Goal: Task Accomplishment & Management: Manage account settings

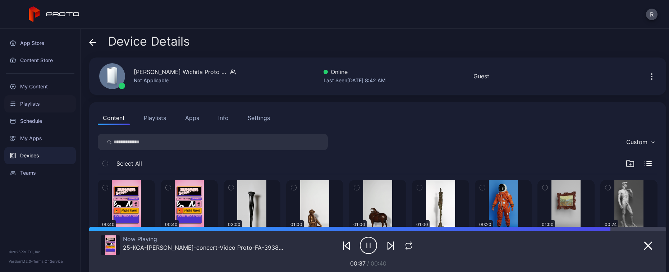
click at [33, 105] on div "Playlists" at bounding box center [40, 103] width 72 height 17
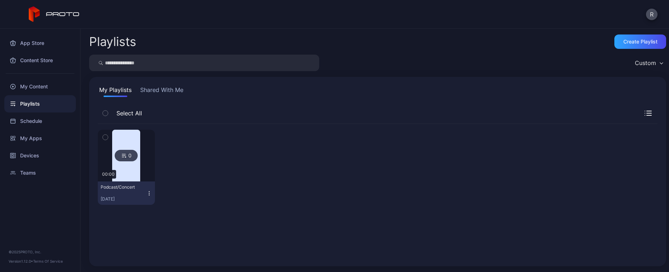
click at [131, 187] on div "Podcast/Concert" at bounding box center [121, 187] width 40 height 6
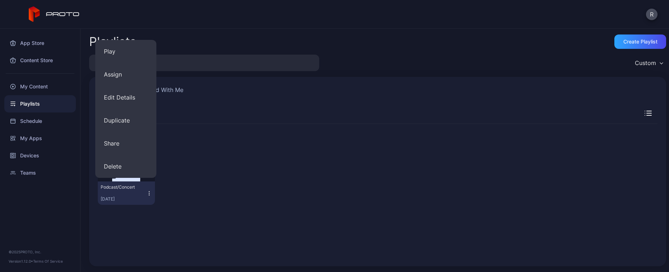
click at [147, 193] on icon "button" at bounding box center [149, 193] width 6 height 6
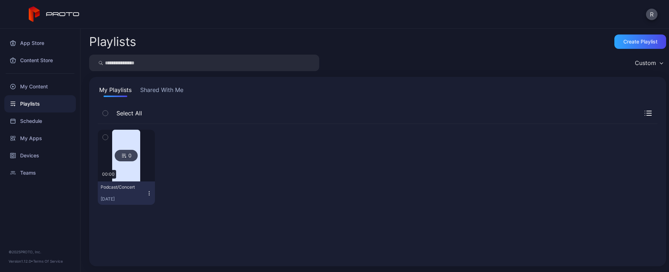
click at [149, 194] on icon "button" at bounding box center [149, 193] width 6 height 6
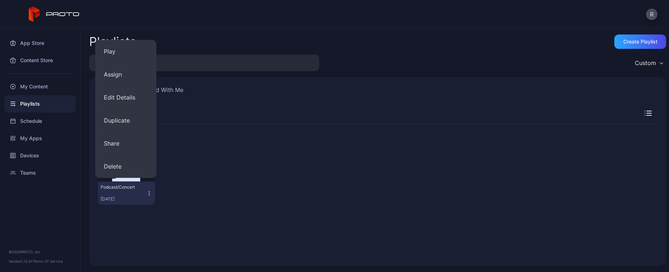
click at [197, 165] on div at bounding box center [189, 167] width 57 height 75
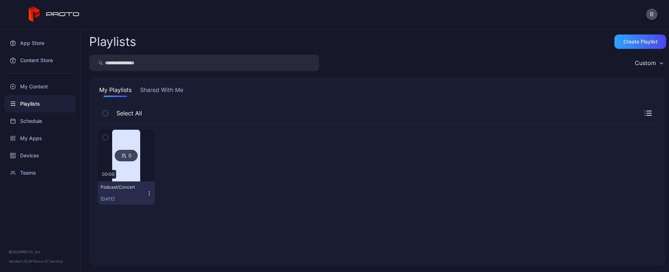
click at [143, 147] on div at bounding box center [126, 156] width 52 height 52
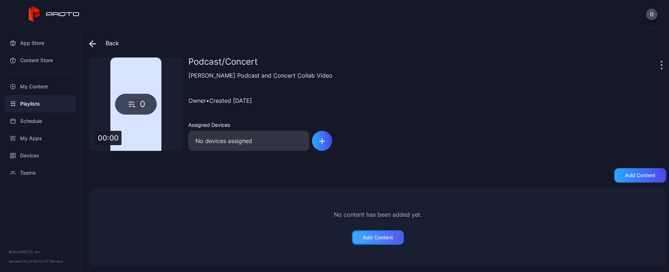
click at [372, 236] on div "Add Content" at bounding box center [378, 238] width 30 height 6
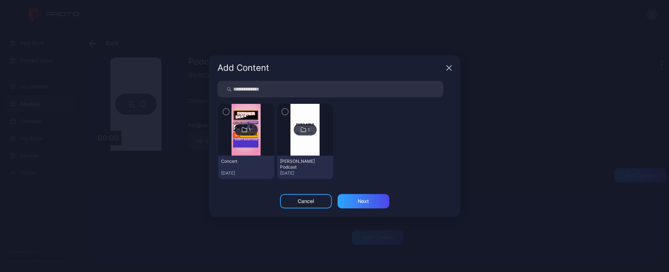
click at [226, 112] on icon "button" at bounding box center [226, 111] width 2 height 1
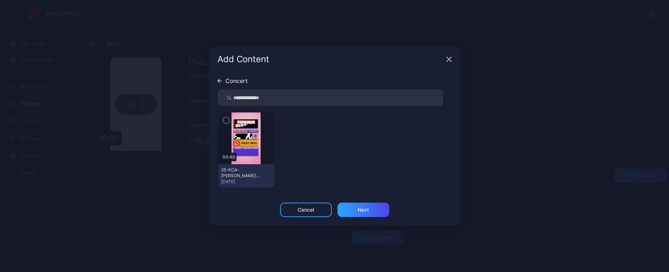
click at [226, 121] on icon "button" at bounding box center [226, 120] width 6 height 8
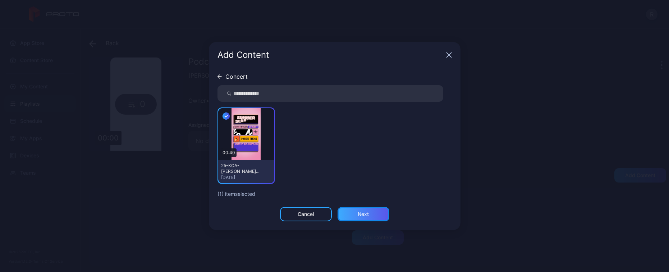
click at [352, 216] on div "Next" at bounding box center [363, 214] width 52 height 14
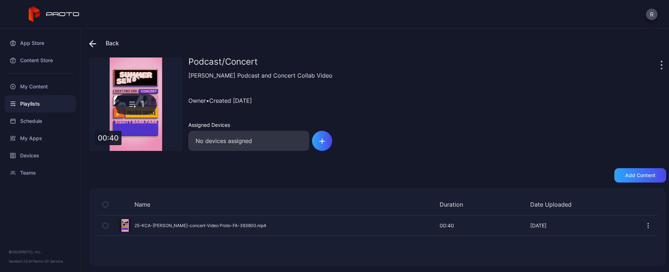
click at [603, 173] on div "Add content" at bounding box center [377, 175] width 577 height 14
click at [631, 175] on div "Add content" at bounding box center [640, 176] width 30 height 6
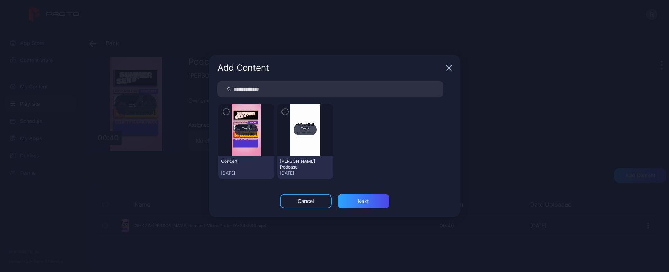
click at [286, 112] on icon "button" at bounding box center [285, 112] width 6 height 8
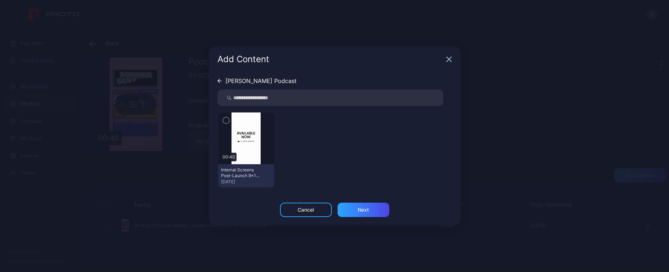
click at [228, 119] on icon "button" at bounding box center [226, 120] width 6 height 8
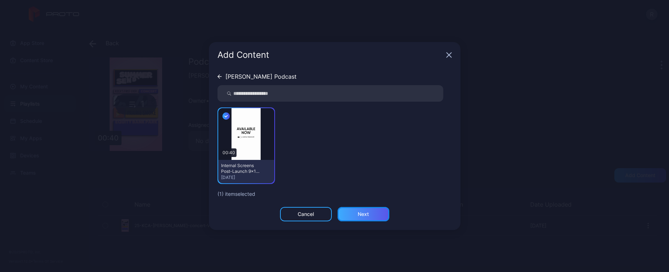
click at [372, 218] on div "Next" at bounding box center [363, 214] width 52 height 14
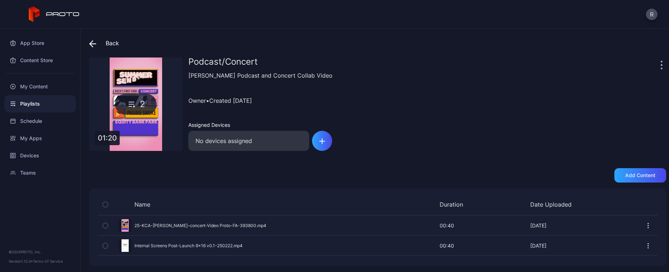
click at [116, 44] on div "Back" at bounding box center [104, 43] width 30 height 17
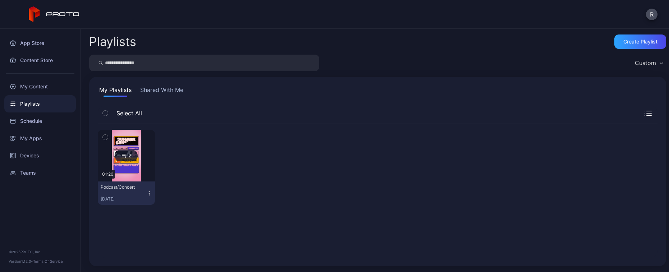
click at [149, 193] on icon "button" at bounding box center [149, 193] width 6 height 6
click at [59, 123] on div "Schedule" at bounding box center [40, 120] width 72 height 17
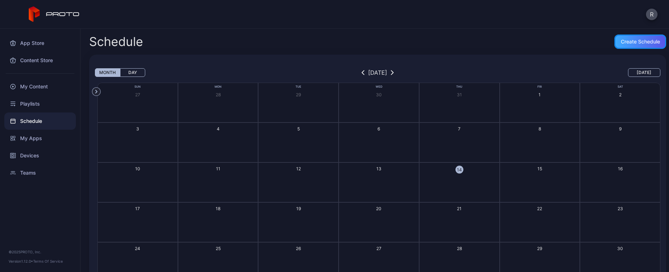
click at [636, 40] on div "Create Schedule" at bounding box center [640, 42] width 39 height 6
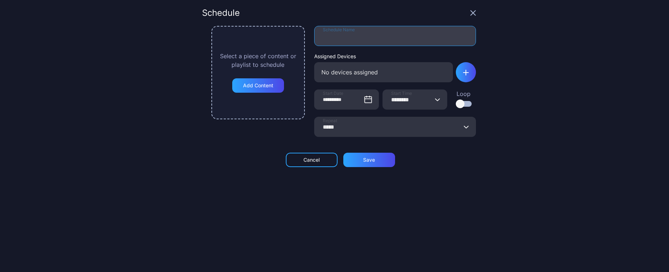
click at [327, 39] on input "Schedule Name" at bounding box center [395, 36] width 162 height 20
type input "**********"
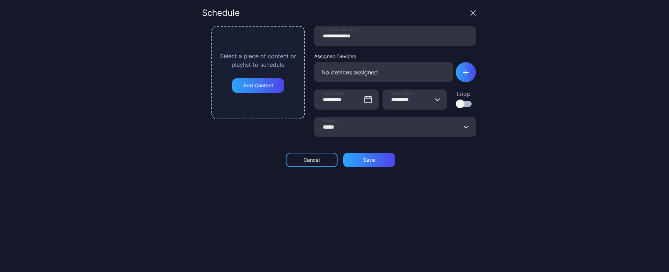
click at [367, 69] on div "No devices assigned" at bounding box center [383, 72] width 139 height 20
click at [404, 74] on div "No devices assigned" at bounding box center [383, 72] width 139 height 20
click at [461, 76] on div "button" at bounding box center [466, 72] width 20 height 20
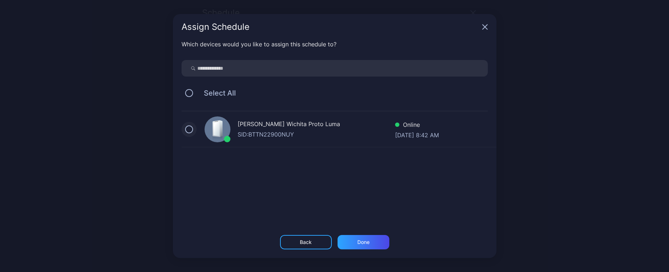
click at [191, 130] on button "button" at bounding box center [189, 129] width 8 height 8
click at [381, 245] on div "Done" at bounding box center [363, 242] width 52 height 14
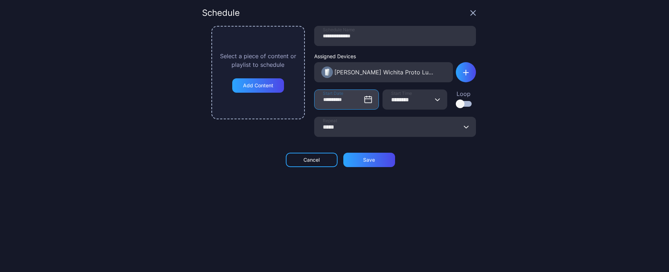
click at [358, 105] on input "**********" at bounding box center [346, 99] width 65 height 20
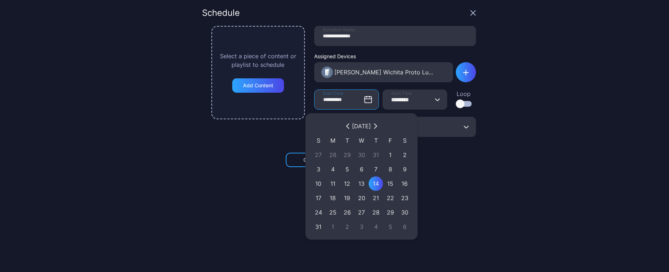
click at [377, 183] on div "14" at bounding box center [375, 183] width 7 height 9
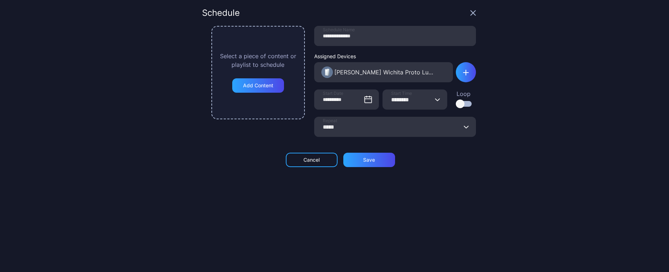
click at [343, 131] on input "*****" at bounding box center [395, 127] width 162 height 20
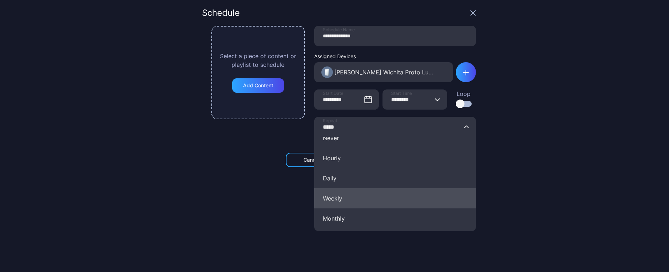
scroll to position [14, 0]
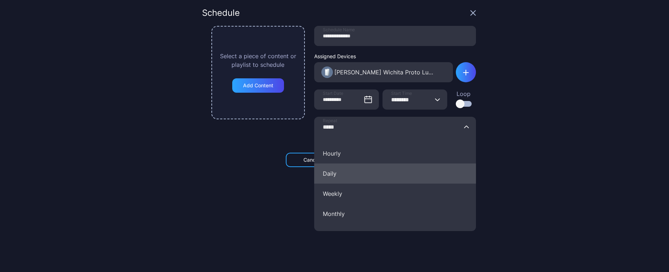
click at [362, 173] on button "Daily" at bounding box center [395, 174] width 162 height 20
type input "*****"
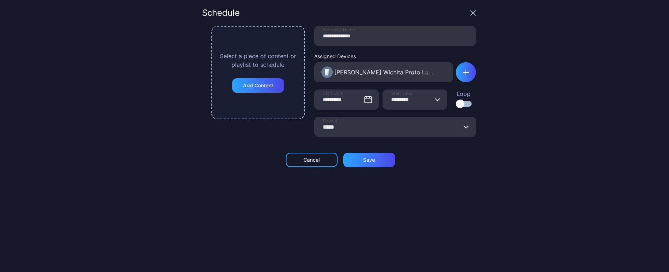
click at [456, 106] on div at bounding box center [460, 104] width 9 height 9
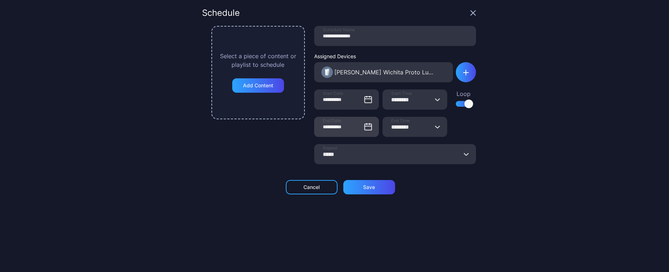
click at [364, 127] on icon at bounding box center [368, 127] width 9 height 9
click at [359, 127] on input "**********" at bounding box center [346, 127] width 65 height 20
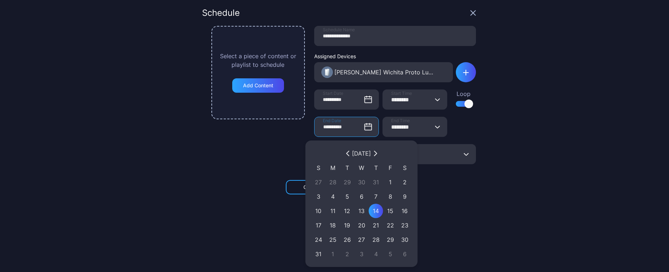
click at [390, 240] on div "29" at bounding box center [390, 239] width 7 height 9
type input "**********"
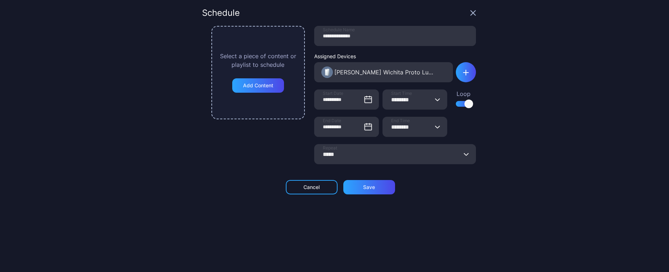
click at [432, 126] on input "********" at bounding box center [414, 127] width 65 height 20
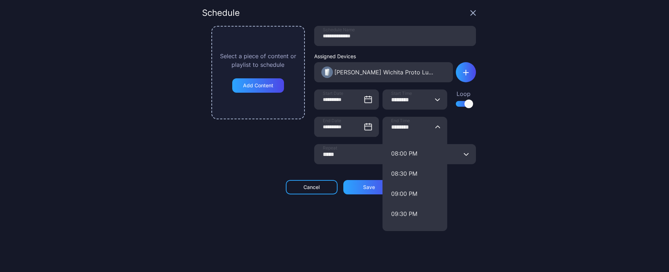
scroll to position [876, 0]
click at [406, 217] on button "11:30 PM" at bounding box center [414, 217] width 65 height 20
type input "********"
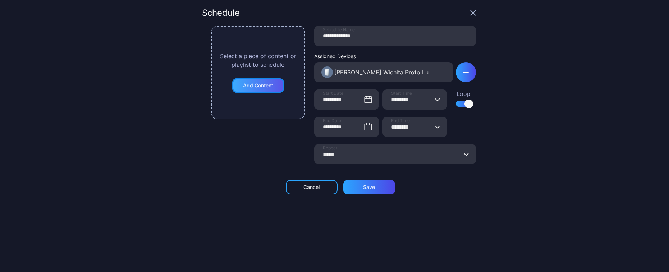
click at [243, 86] on div "Add Content" at bounding box center [258, 86] width 30 height 6
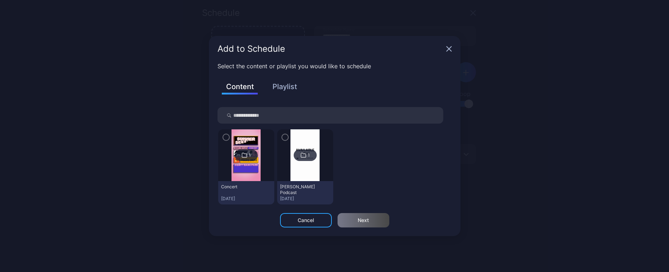
click at [289, 79] on div "Content Playlist" at bounding box center [334, 91] width 234 height 31
click at [286, 87] on button "Playlist" at bounding box center [285, 87] width 36 height 12
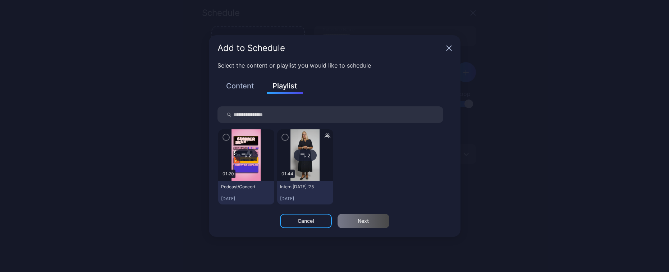
click at [227, 138] on icon "button" at bounding box center [226, 137] width 6 height 8
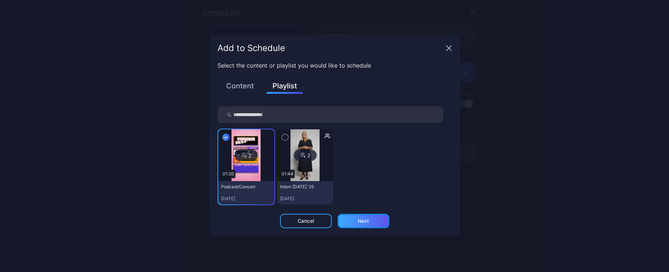
click at [362, 225] on div "Next" at bounding box center [363, 221] width 52 height 14
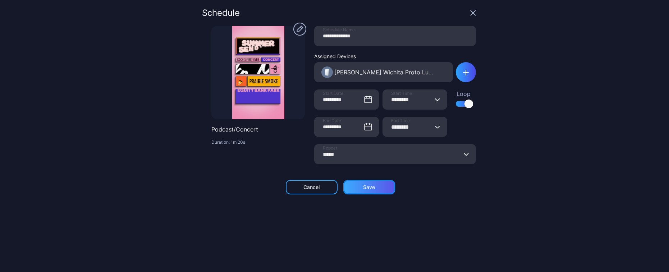
click at [371, 190] on div "Save" at bounding box center [369, 187] width 52 height 14
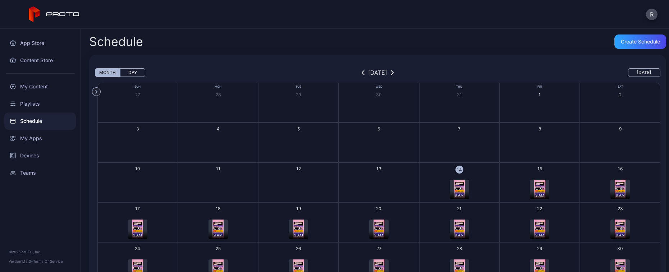
click at [394, 74] on icon "button" at bounding box center [392, 72] width 3 height 5
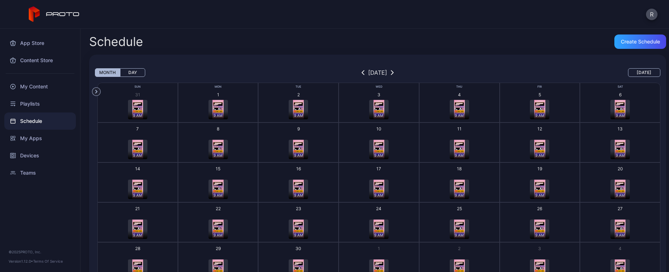
click at [394, 73] on icon "button" at bounding box center [392, 72] width 3 height 5
click at [359, 73] on button "button" at bounding box center [362, 72] width 7 height 9
click at [368, 73] on div "[DATE]" at bounding box center [377, 72] width 19 height 9
click at [362, 72] on icon "button" at bounding box center [363, 72] width 3 height 5
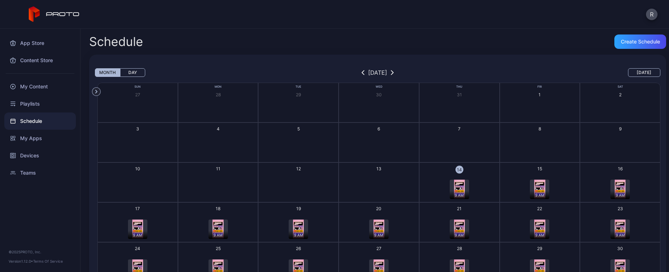
scroll to position [9, 0]
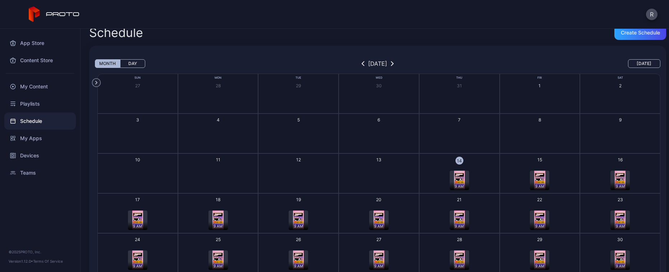
click at [460, 173] on div "9 AM" at bounding box center [459, 180] width 19 height 19
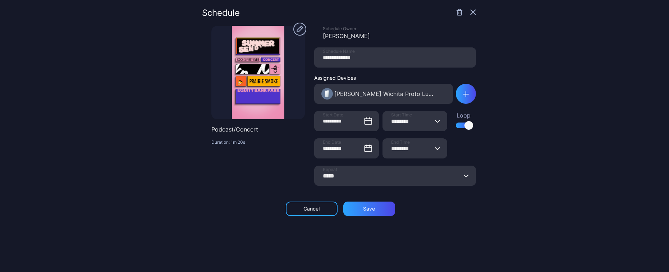
click at [463, 179] on input "*****" at bounding box center [395, 176] width 162 height 20
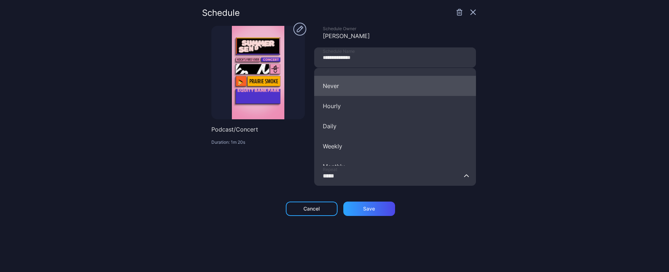
click at [391, 81] on button "Never" at bounding box center [395, 86] width 162 height 20
type input "*****"
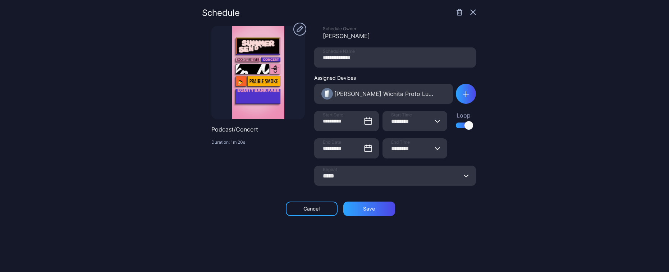
click at [517, 179] on div "**********" at bounding box center [334, 136] width 669 height 272
click at [363, 208] on div "Save" at bounding box center [369, 209] width 12 height 6
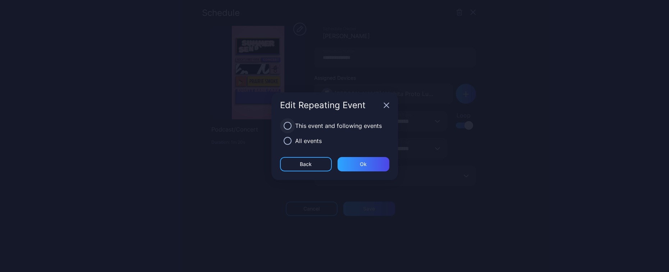
click at [287, 126] on button "button" at bounding box center [288, 126] width 8 height 8
click at [286, 140] on button "button" at bounding box center [288, 141] width 8 height 8
click at [374, 161] on div "Ok" at bounding box center [363, 164] width 52 height 14
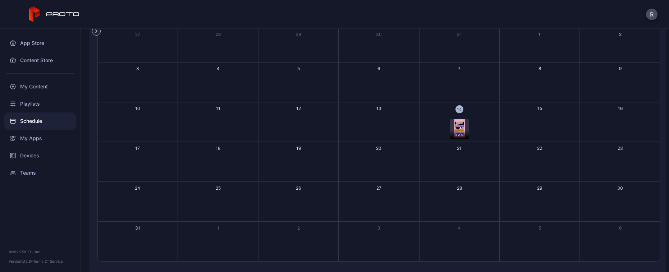
scroll to position [56, 0]
click at [459, 133] on img "button" at bounding box center [459, 133] width 11 height 19
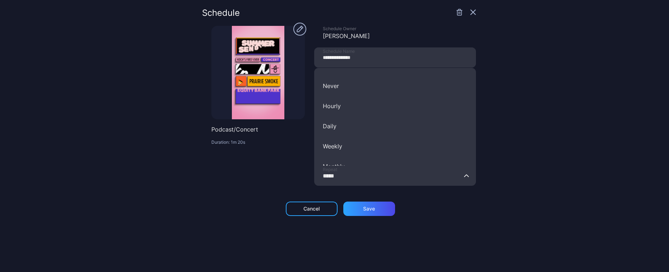
click at [389, 185] on input "*****" at bounding box center [395, 176] width 162 height 20
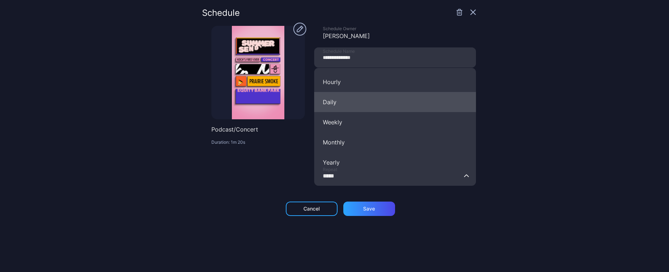
scroll to position [8, 0]
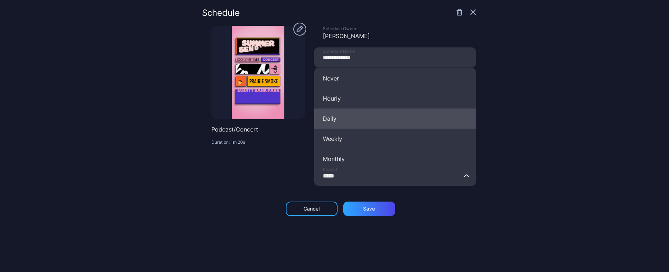
click at [349, 115] on button "Daily" at bounding box center [395, 119] width 162 height 20
type input "*****"
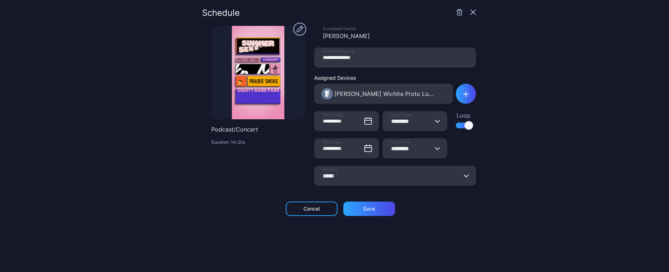
click at [404, 201] on div "**********" at bounding box center [339, 136] width 274 height 255
click at [379, 209] on div "Save" at bounding box center [369, 209] width 52 height 14
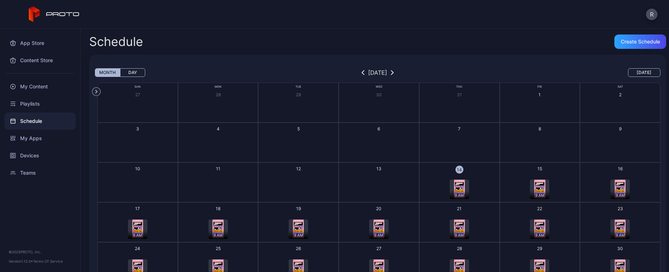
scroll to position [69, 0]
